Goal: Find specific page/section: Find specific page/section

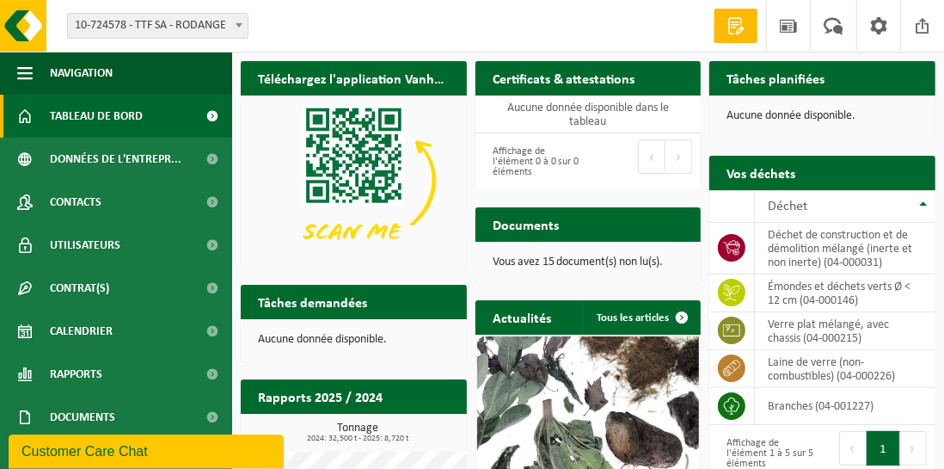
click at [205, 18] on span "10-724578 - TTF SA - RODANGE" at bounding box center [158, 26] width 180 height 24
click at [336, 24] on div "Site: 10-724578 - TTF SA - RODANGE 10-724578 - TTF SA - RODANGE Bienvenue OLIVI…" at bounding box center [472, 26] width 944 height 52
click at [923, 200] on th "Déchet" at bounding box center [845, 206] width 181 height 33
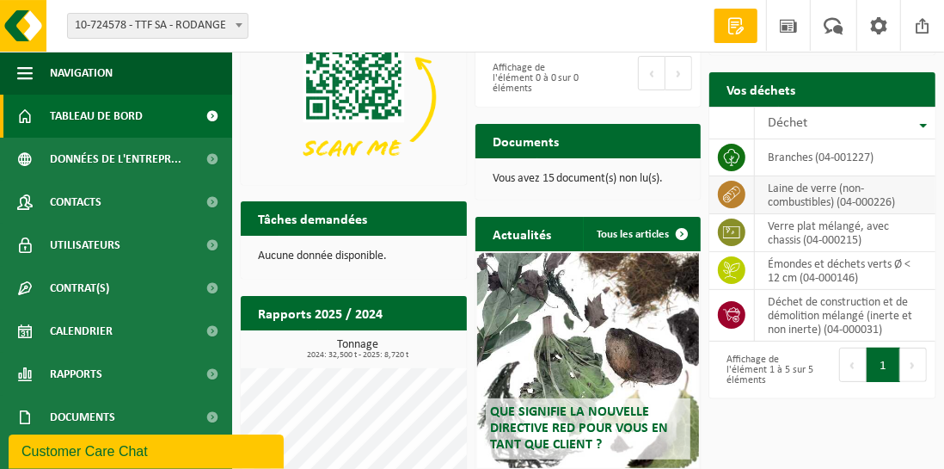
scroll to position [86, 0]
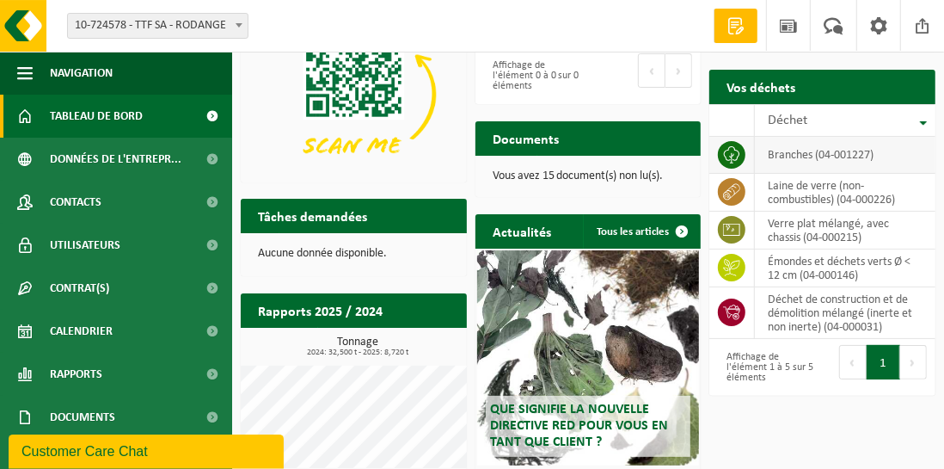
click at [871, 162] on td "branches (04-001227)" at bounding box center [845, 155] width 181 height 37
click at [864, 152] on td "branches (04-001227)" at bounding box center [845, 155] width 181 height 37
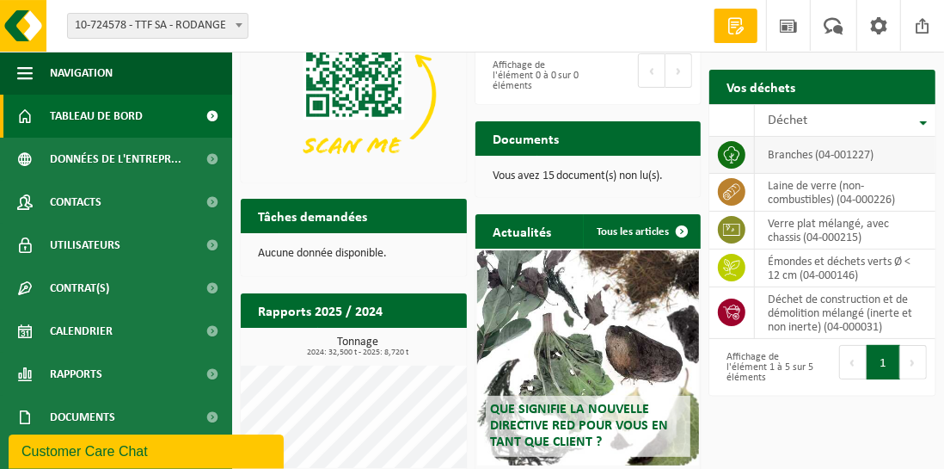
click at [742, 155] on span at bounding box center [732, 155] width 28 height 28
click at [588, 174] on p "Vous avez 15 document(s) non lu(s)." at bounding box center [589, 176] width 192 height 12
click at [534, 136] on h2 "Documents" at bounding box center [526, 138] width 101 height 34
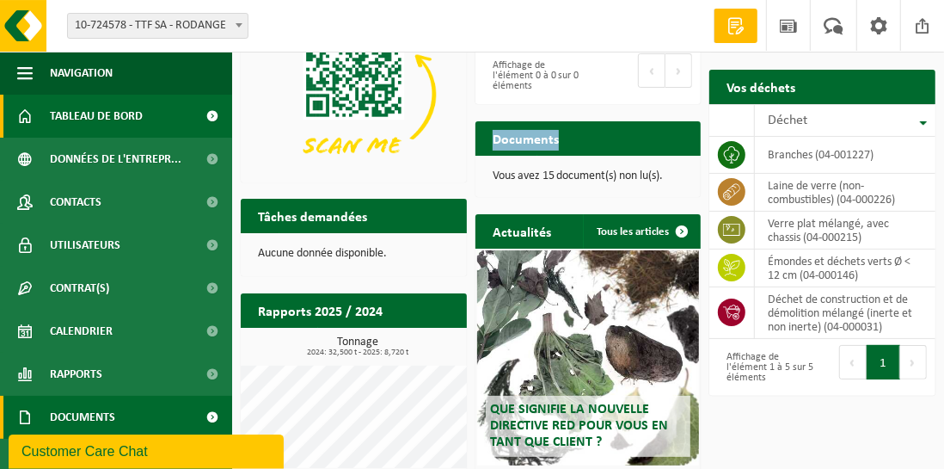
click at [95, 415] on span "Documents" at bounding box center [82, 417] width 65 height 43
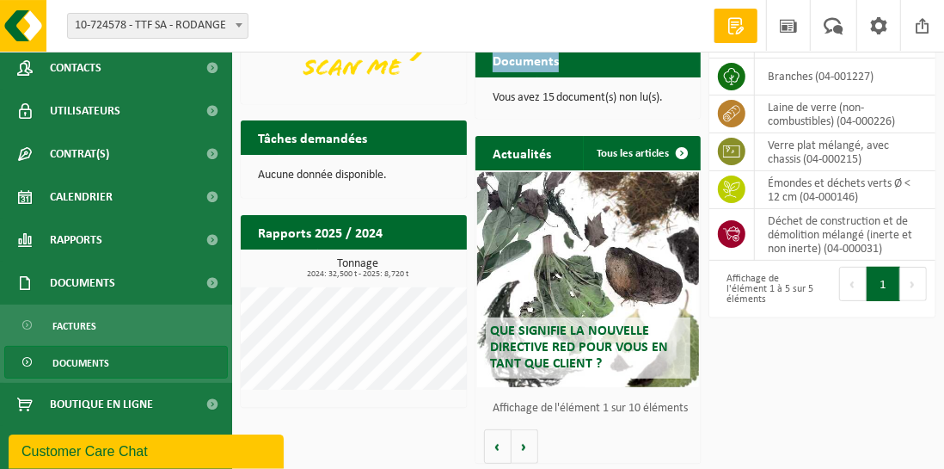
scroll to position [166, 0]
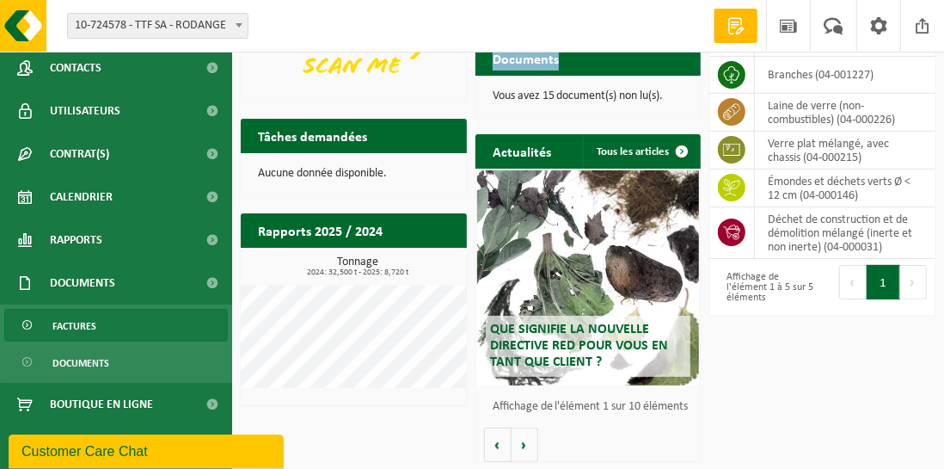
click at [103, 327] on link "Factures" at bounding box center [116, 325] width 224 height 33
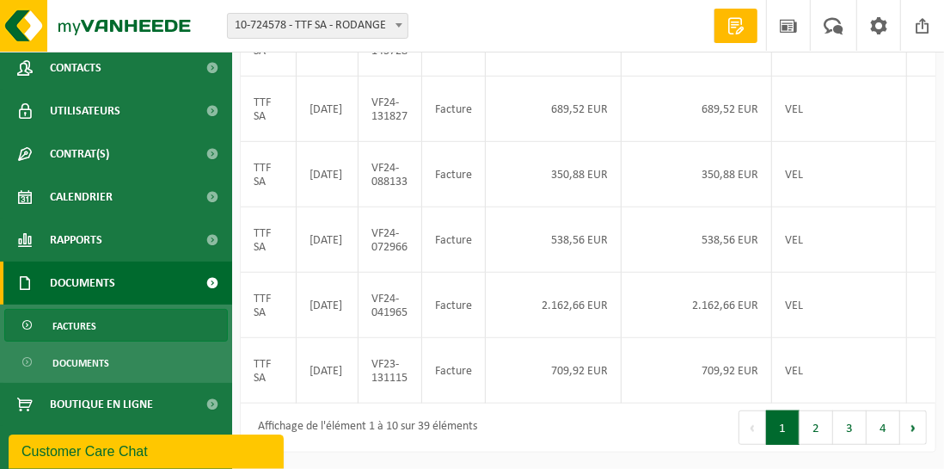
scroll to position [604, 0]
